Goal: Information Seeking & Learning: Learn about a topic

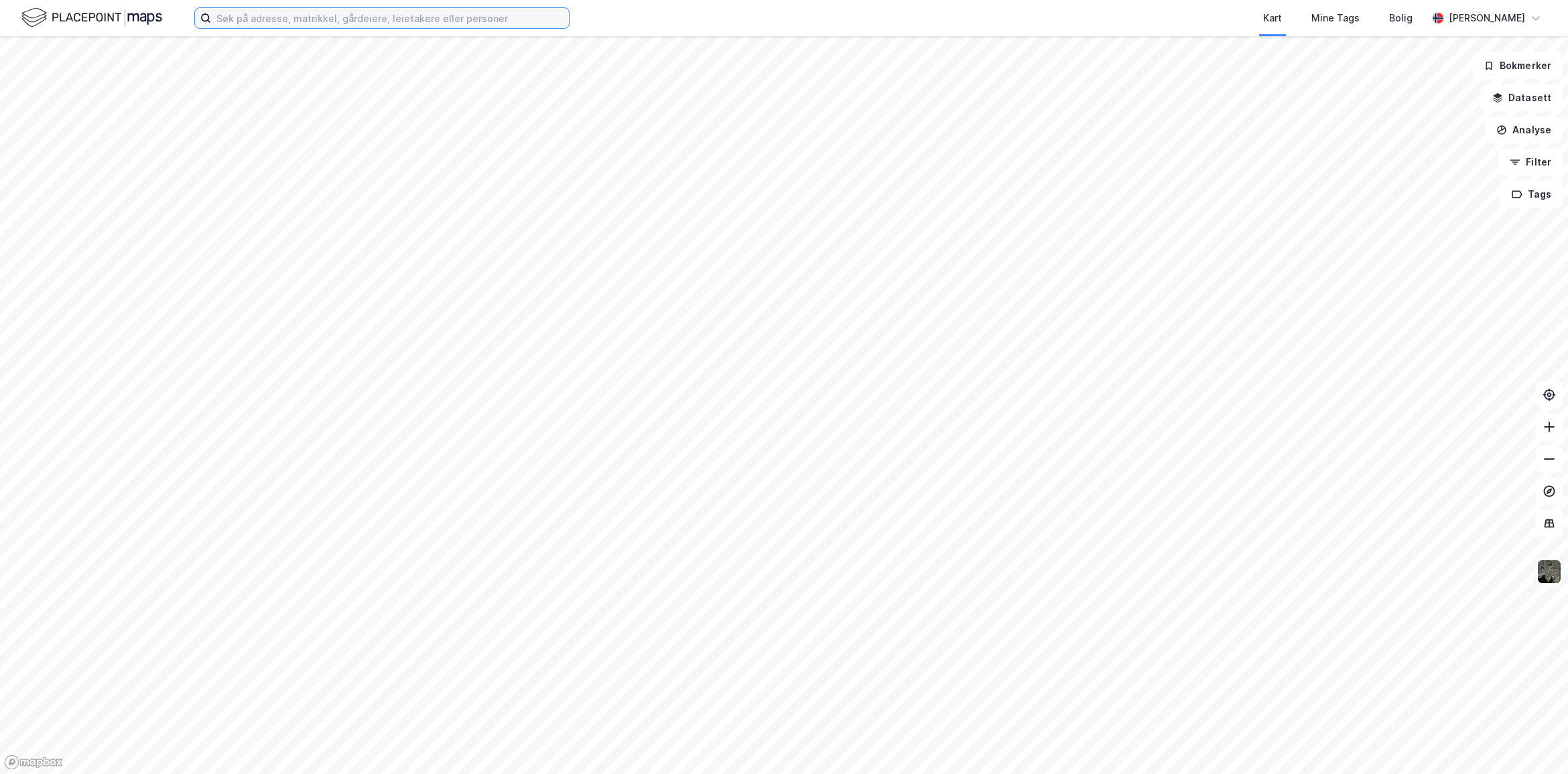
click at [273, 18] on input at bounding box center [390, 18] width 358 height 20
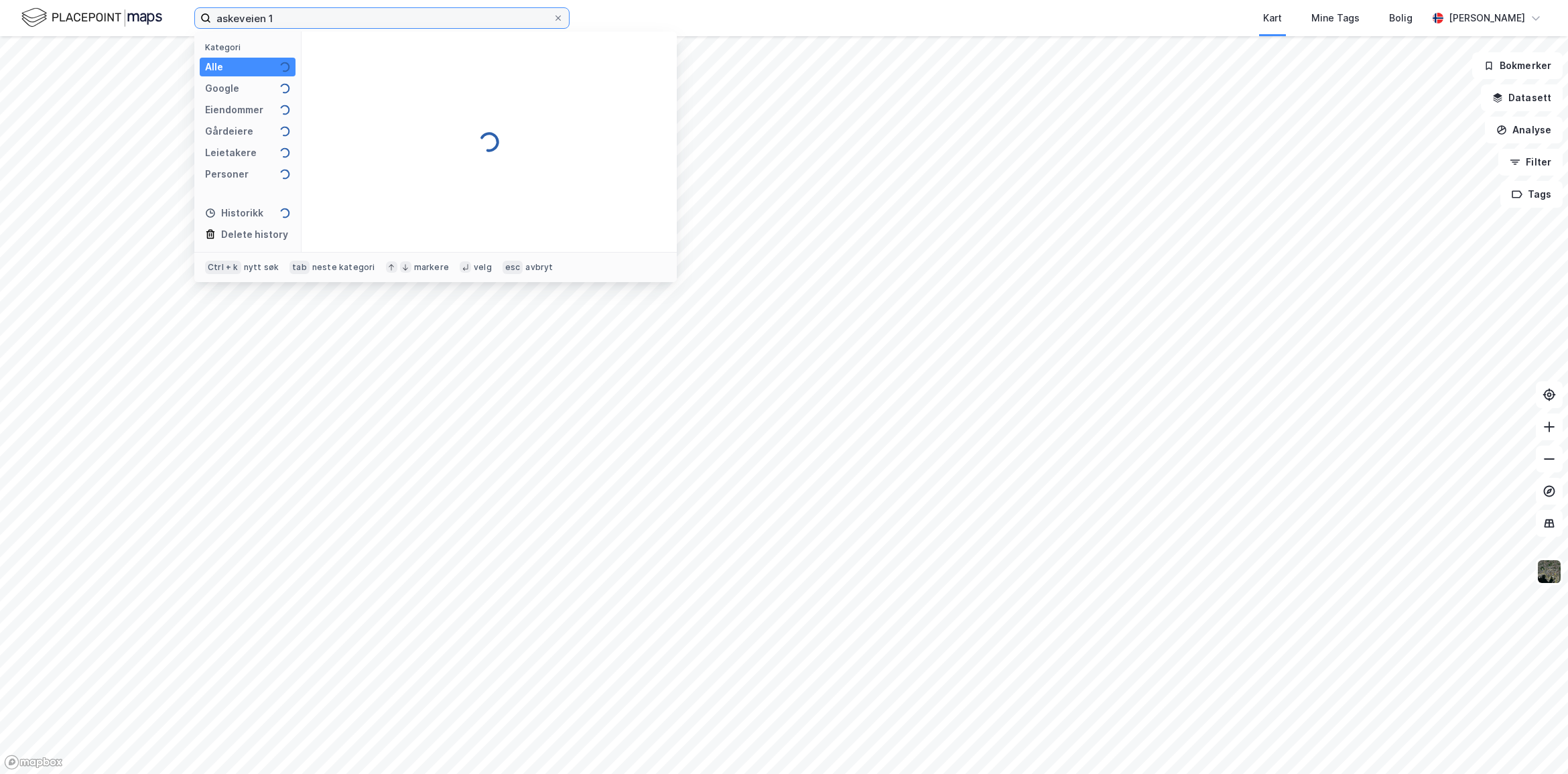
type input "askeveien 1"
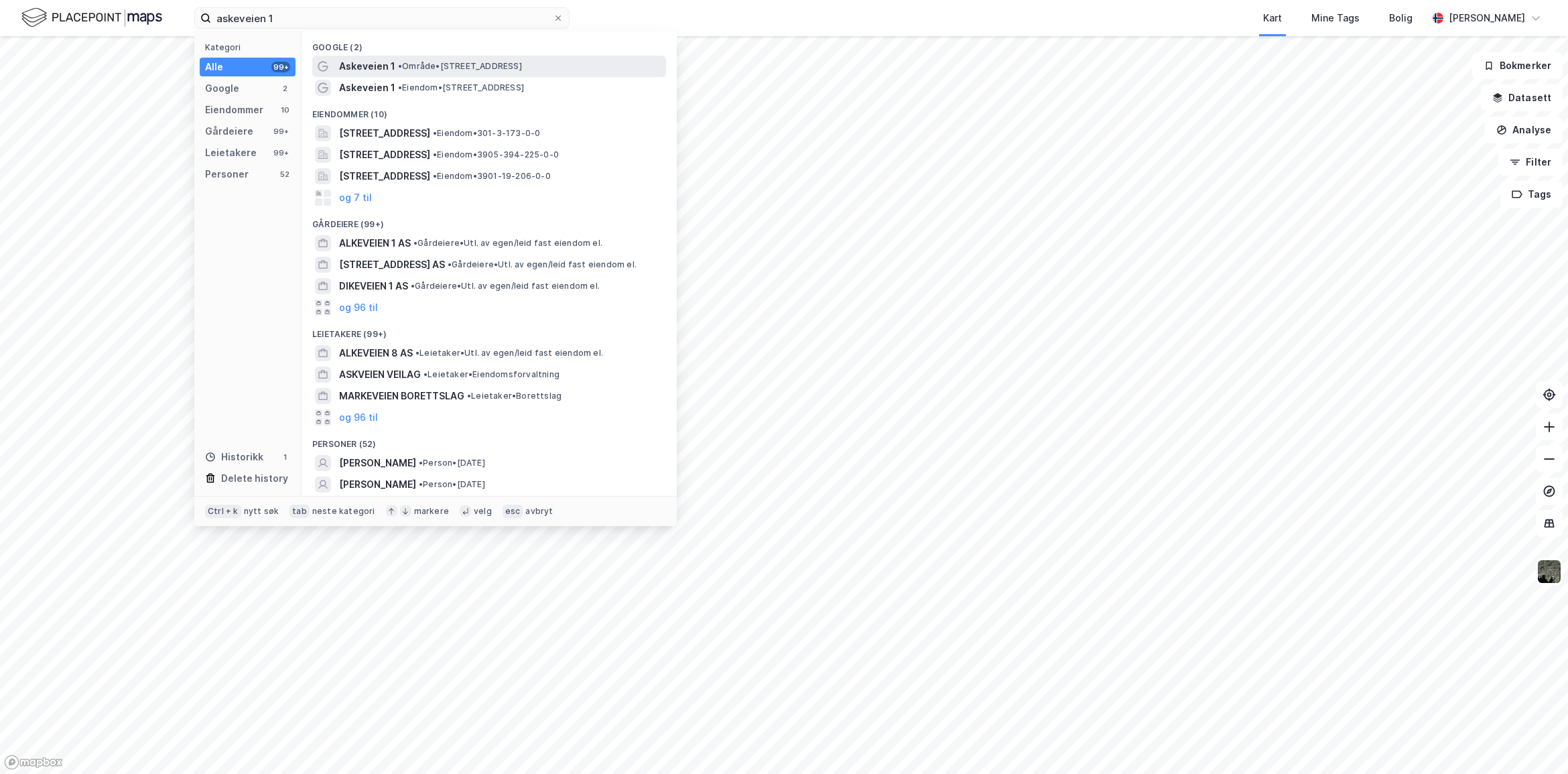
click at [436, 65] on span "• Område • [STREET_ADDRESS]" at bounding box center [460, 66] width 124 height 11
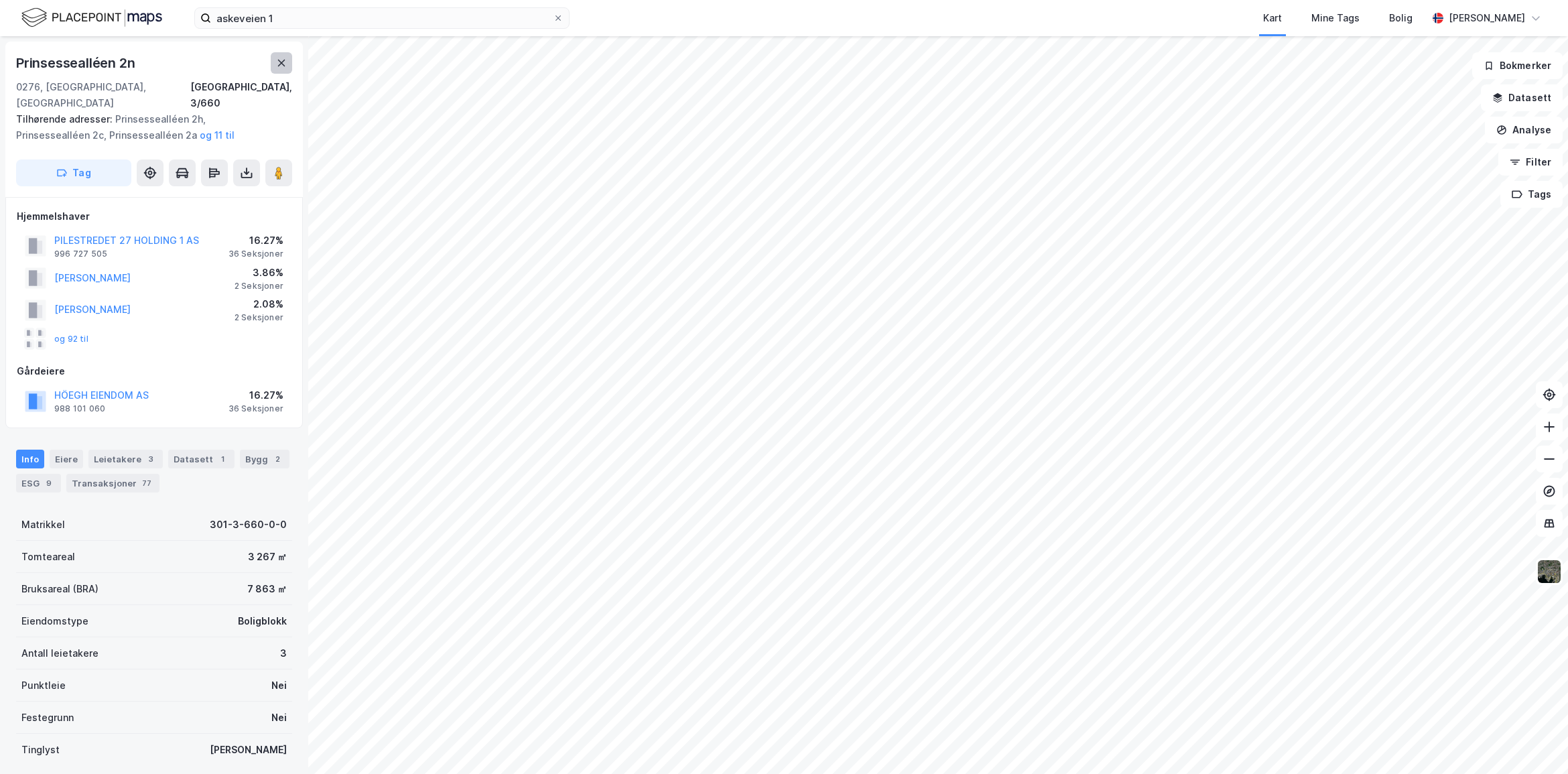
click at [278, 62] on icon at bounding box center [281, 63] width 11 height 11
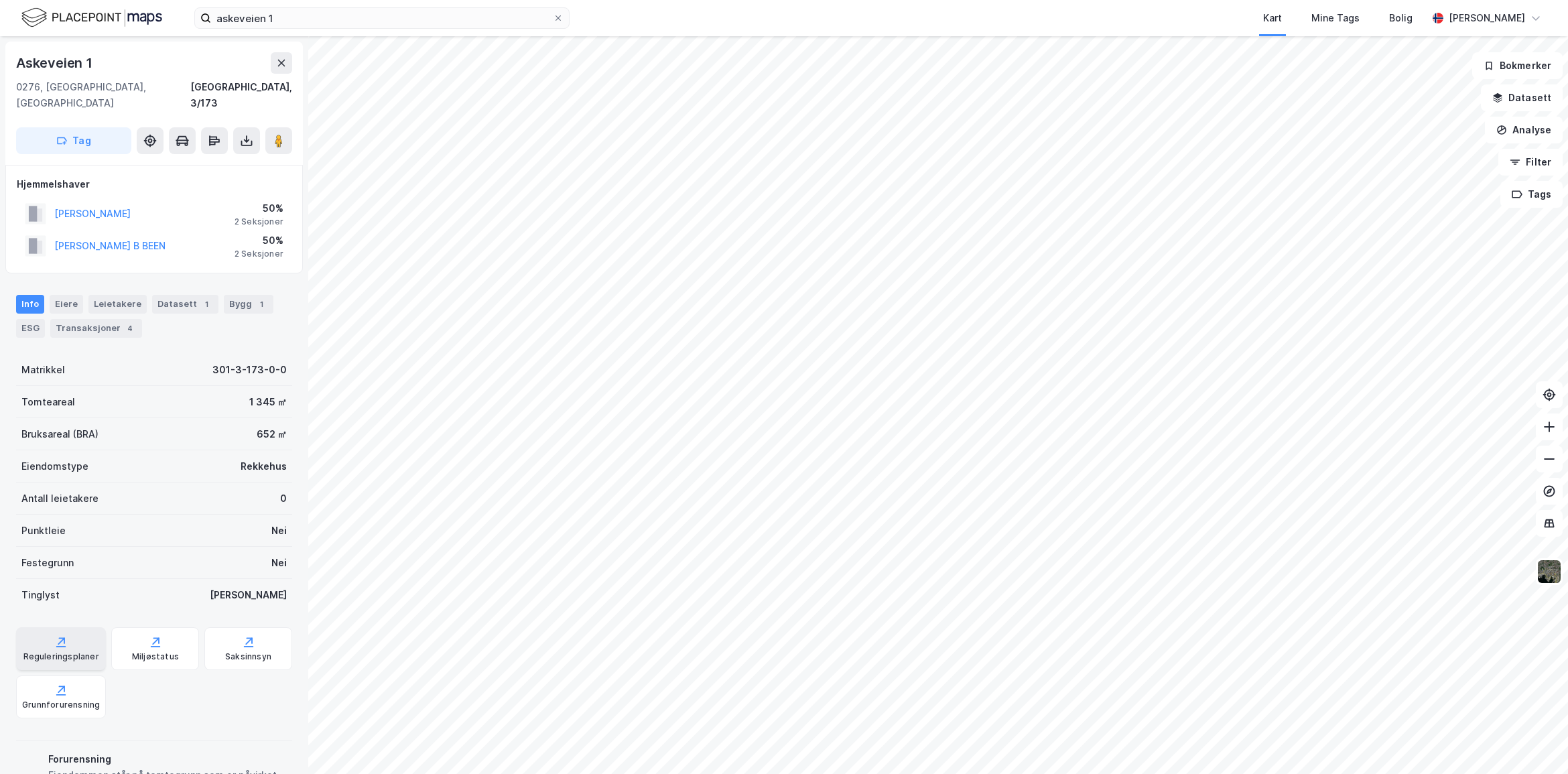
click at [60, 635] on icon at bounding box center [61, 641] width 13 height 13
